Goal: Transaction & Acquisition: Obtain resource

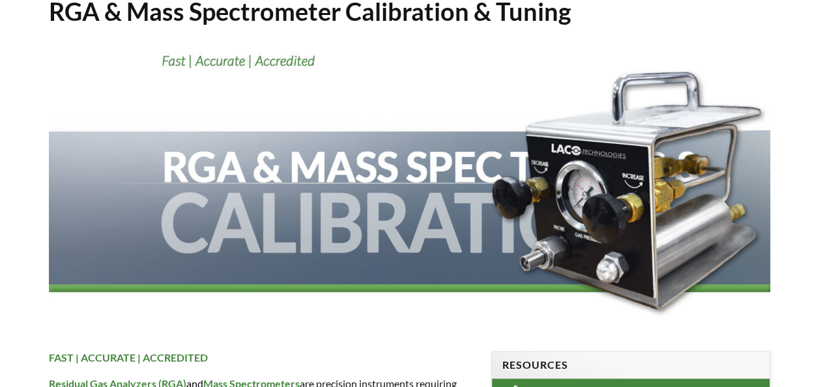
scroll to position [130, 0]
select select "Language Translate Widget"
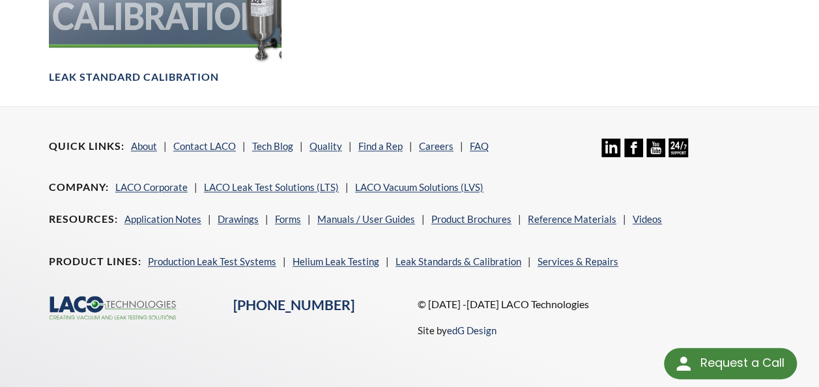
scroll to position [568, 0]
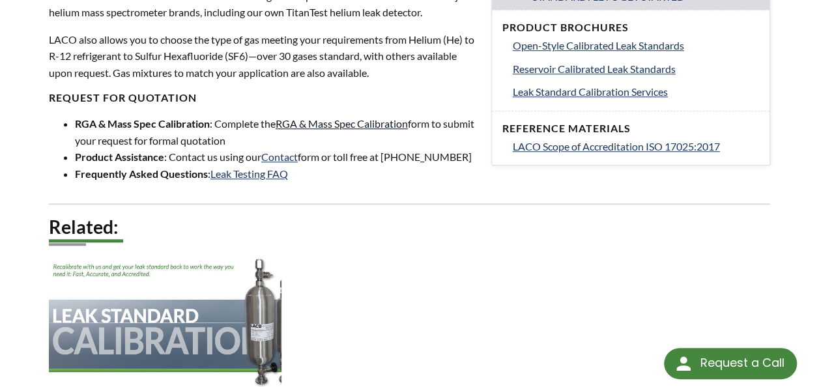
click at [361, 117] on link "RGA & Mass Spec Calibration" at bounding box center [342, 123] width 132 height 12
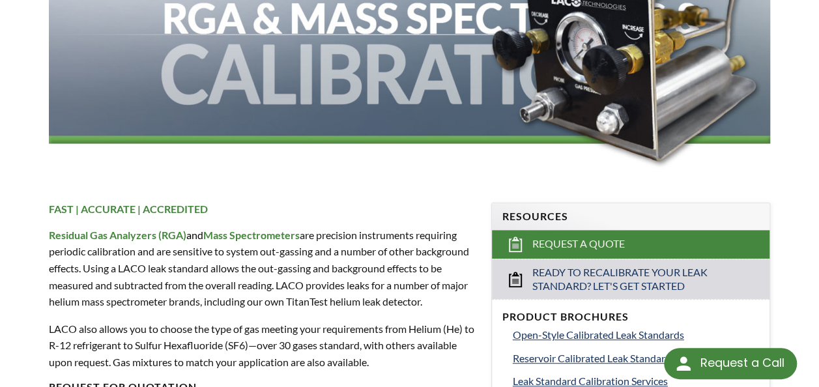
scroll to position [177, 0]
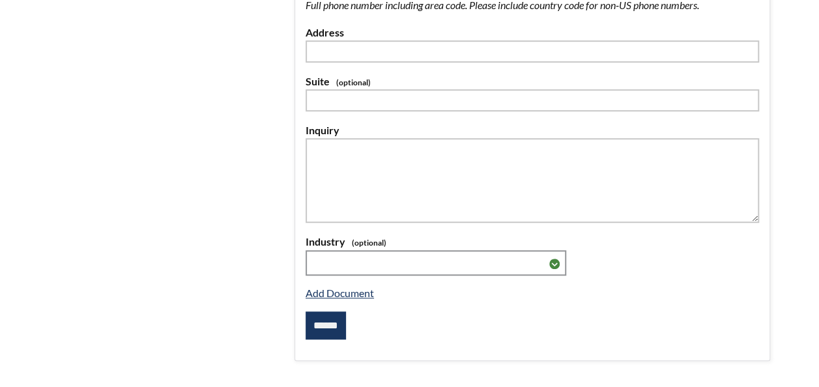
select select "Language Translate Widget"
